Goal: Information Seeking & Learning: Learn about a topic

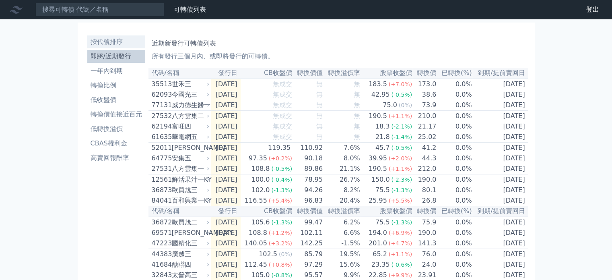
click at [123, 43] on li "按代號排序" at bounding box center [116, 42] width 58 height 10
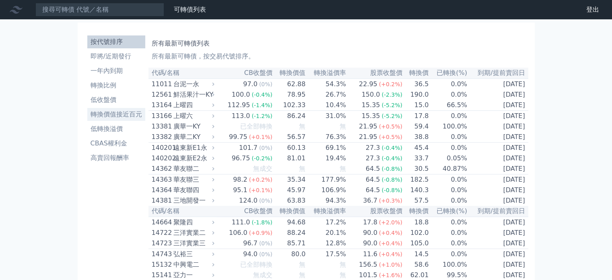
click at [119, 113] on li "轉換價值接近百元" at bounding box center [116, 115] width 58 height 10
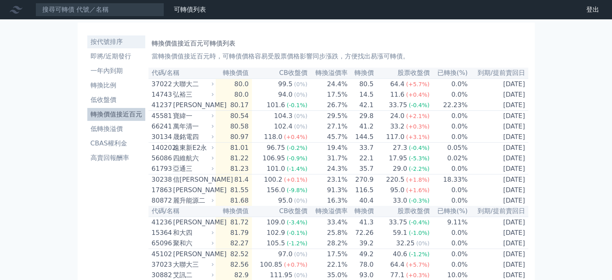
click at [119, 47] on link "按代號排序" at bounding box center [116, 41] width 58 height 13
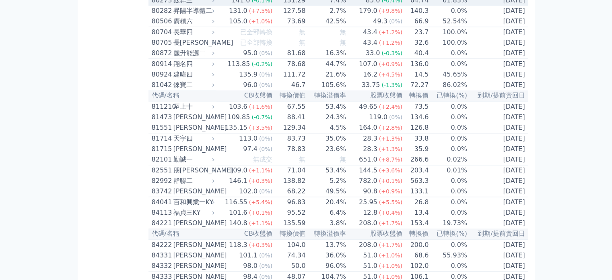
scroll to position [4046, 0]
